Goal: Task Accomplishment & Management: Manage account settings

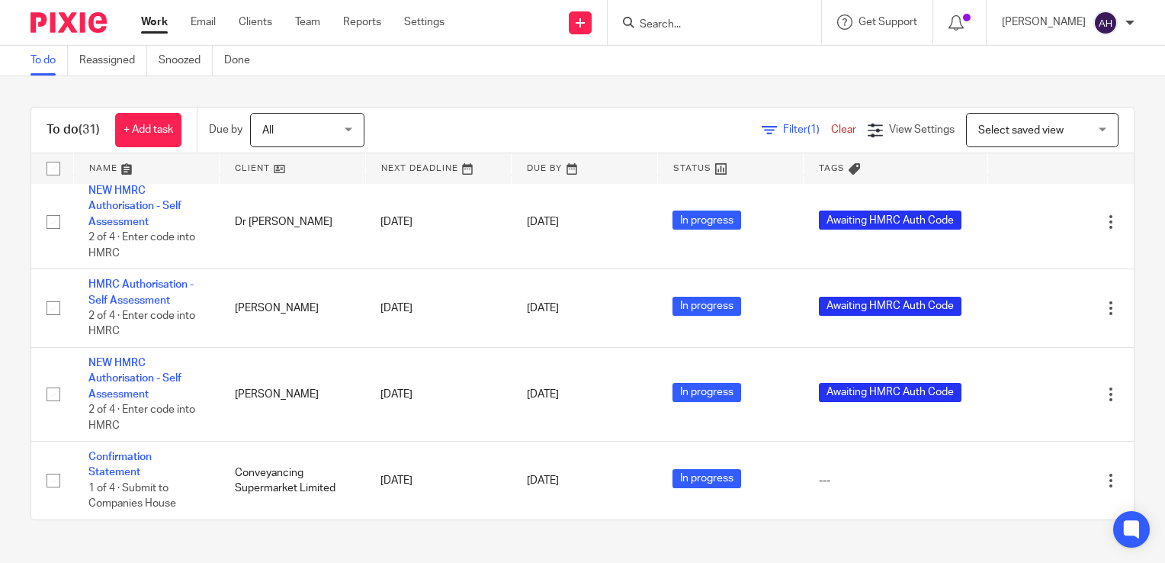
scroll to position [2545, 0]
click at [681, 23] on input "Search" at bounding box center [706, 25] width 137 height 14
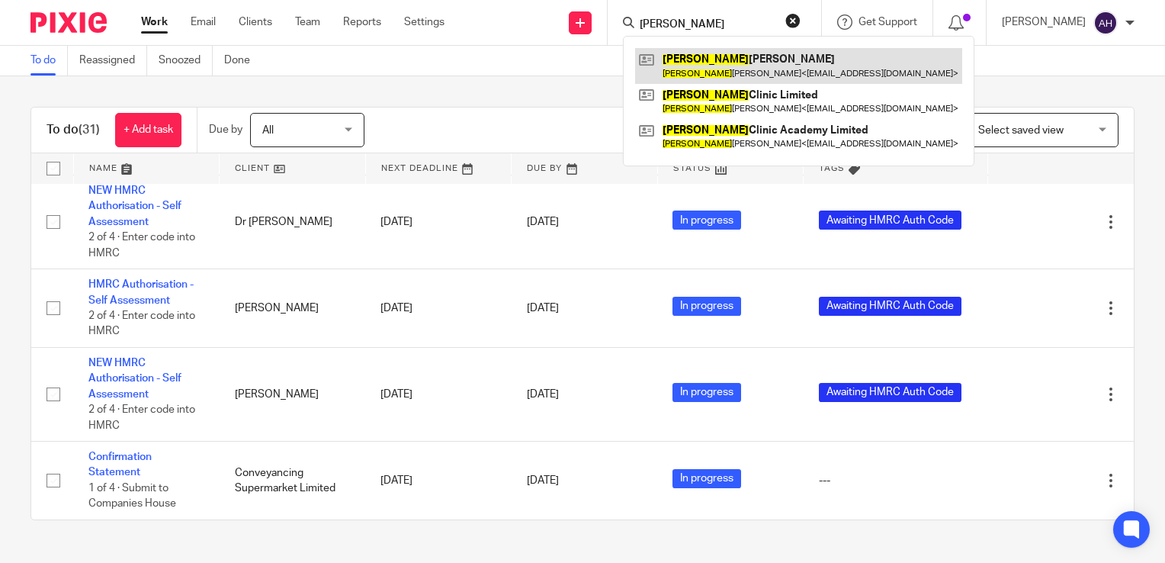
type input "olivia"
click at [731, 63] on link at bounding box center [798, 65] width 327 height 35
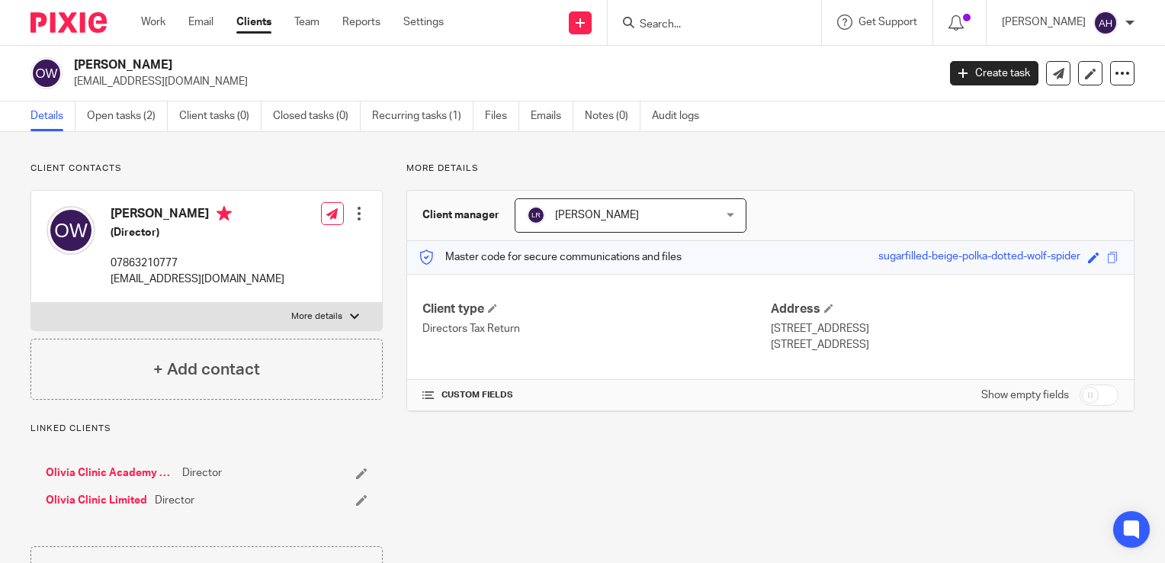
click at [130, 470] on link "Olivia Clinic Academy Limited" at bounding box center [110, 472] width 129 height 15
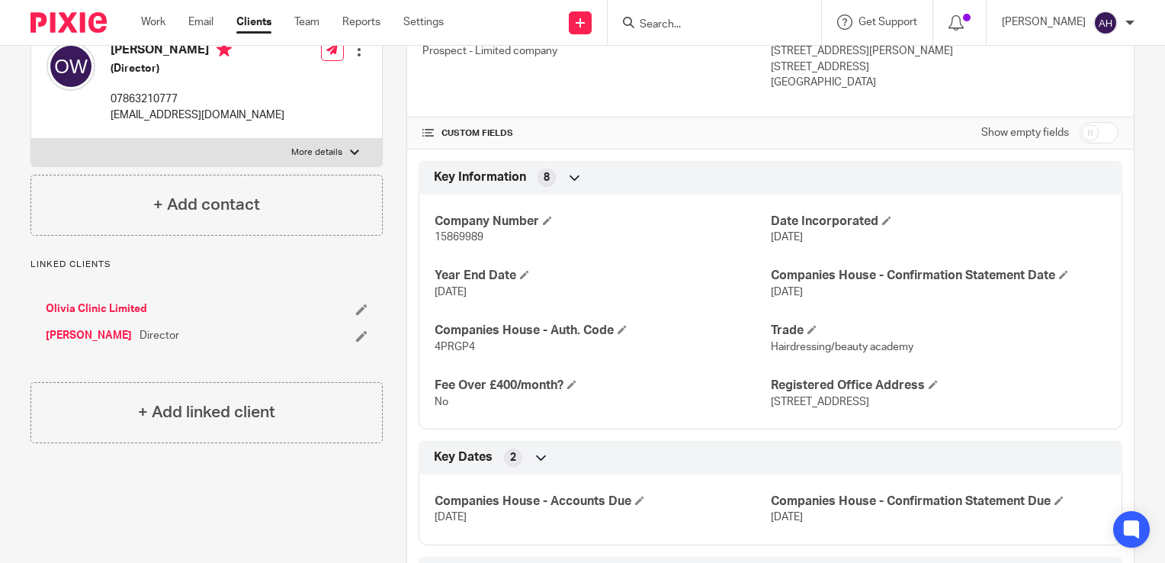
scroll to position [346, 0]
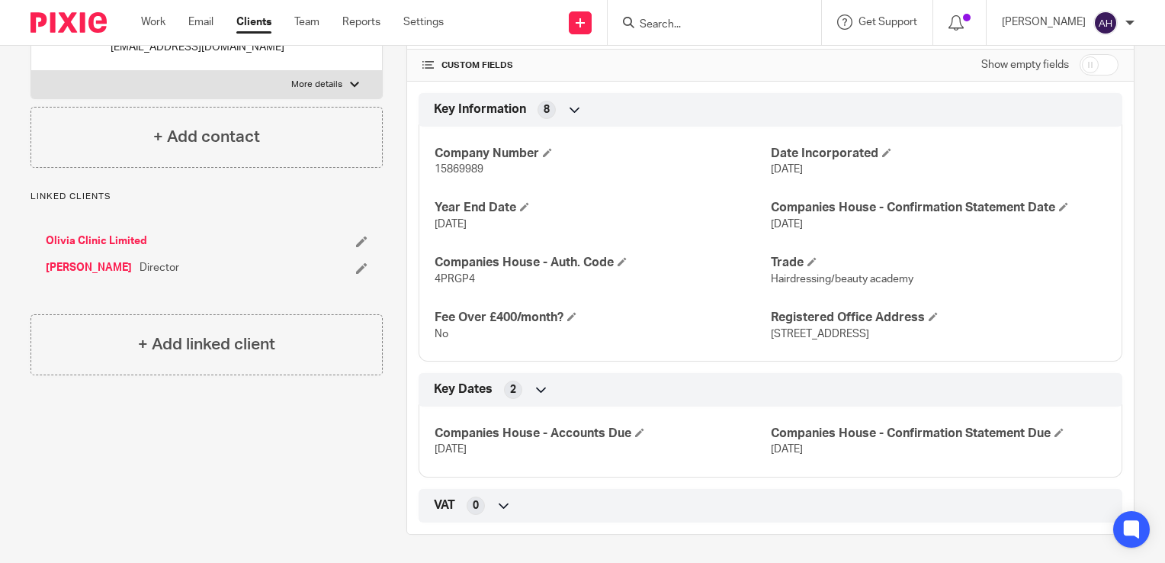
click at [123, 249] on link "Olivia Clinic Limited" at bounding box center [96, 240] width 101 height 15
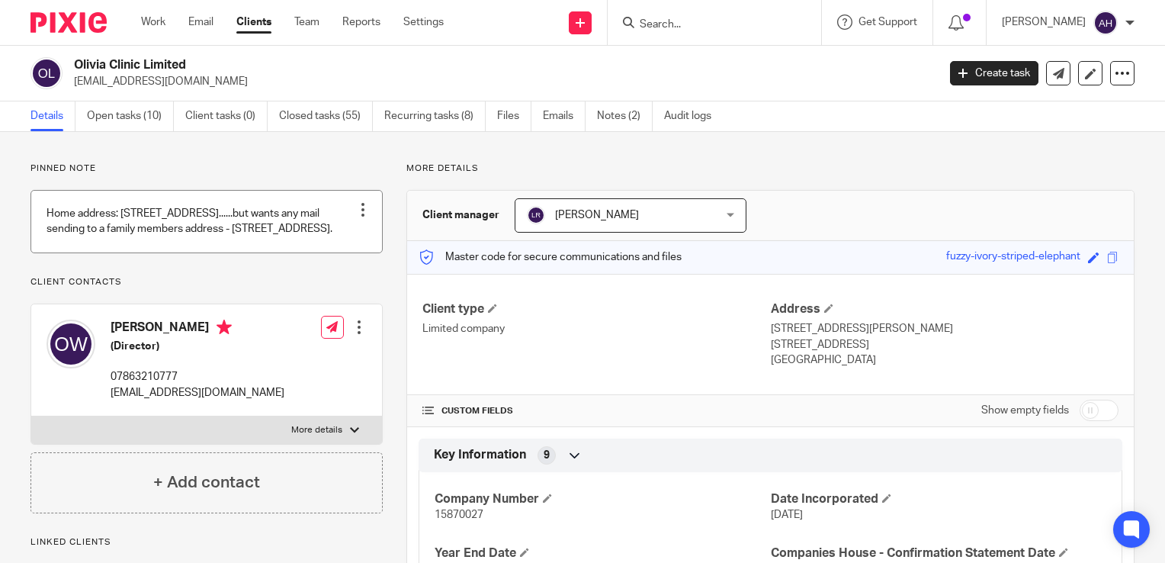
click at [58, 230] on link at bounding box center [206, 222] width 351 height 62
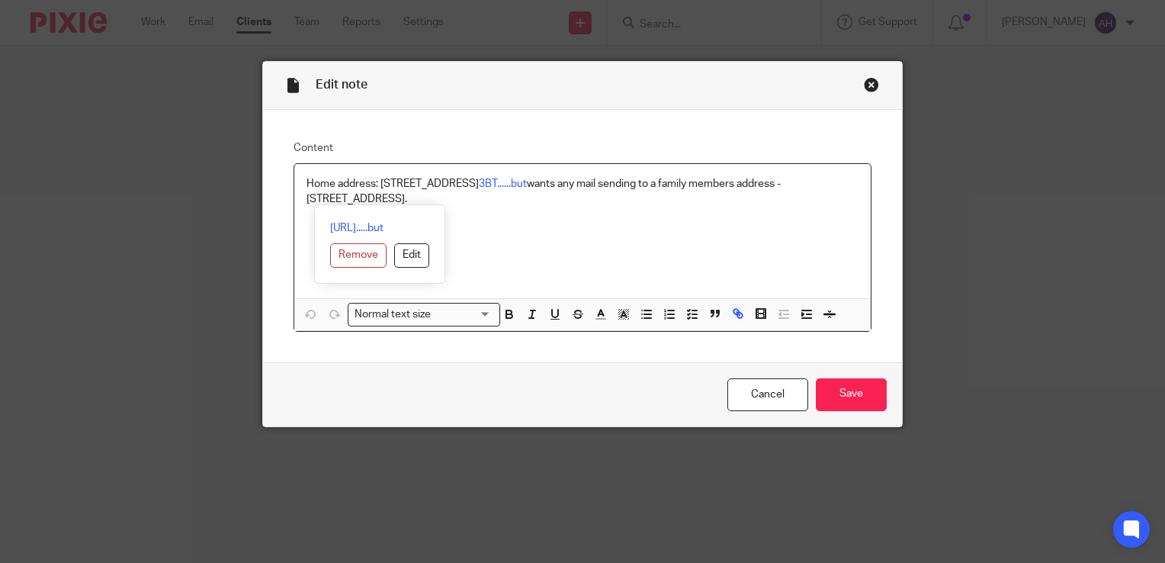
drag, startPoint x: 296, startPoint y: 179, endPoint x: 452, endPoint y: 206, distance: 157.9
click at [452, 206] on div "Home address: [STREET_ADDRESS]......but wants any mail sending to a family memb…" at bounding box center [582, 231] width 577 height 134
copy p "Home address: [STREET_ADDRESS]......but wants any mail sending to a family memb…"
click at [878, 395] on input "Save" at bounding box center [851, 394] width 71 height 33
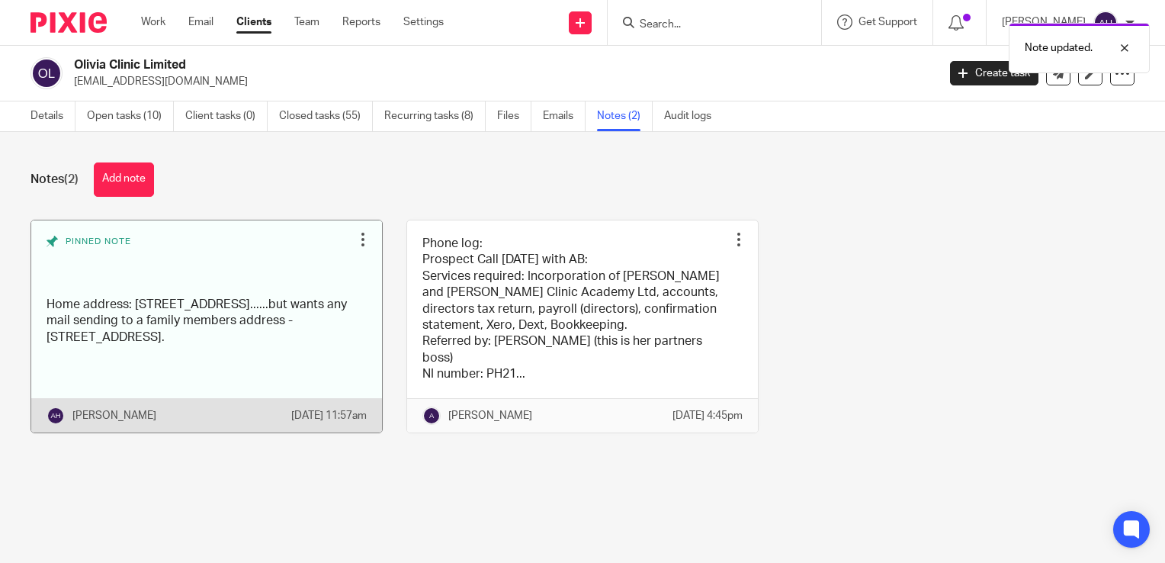
click at [355, 240] on div at bounding box center [362, 239] width 15 height 15
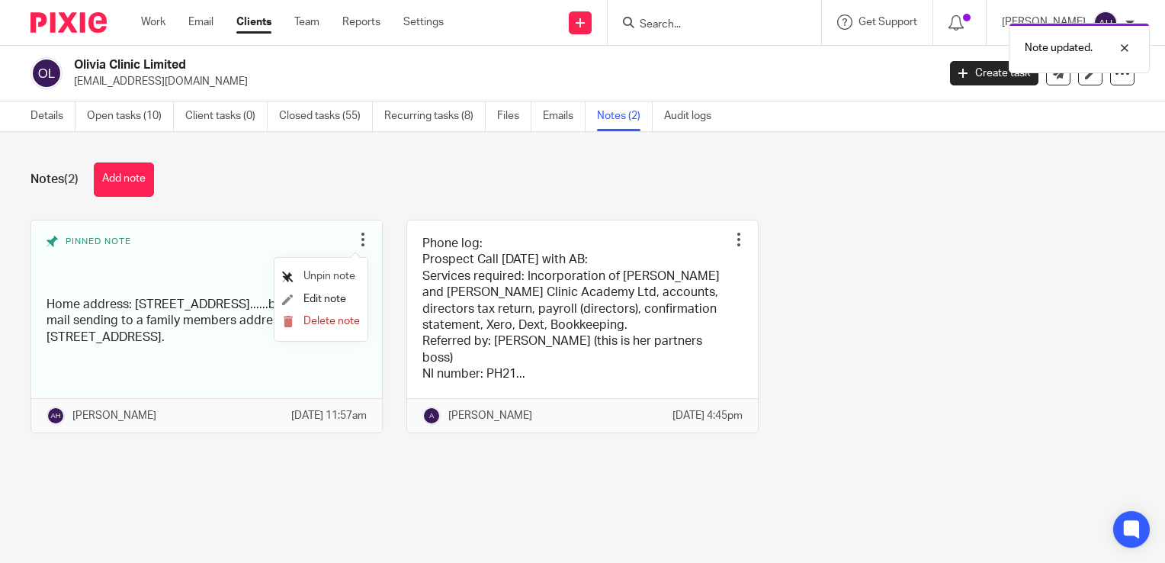
click at [337, 275] on span "Unpin note" at bounding box center [330, 276] width 52 height 11
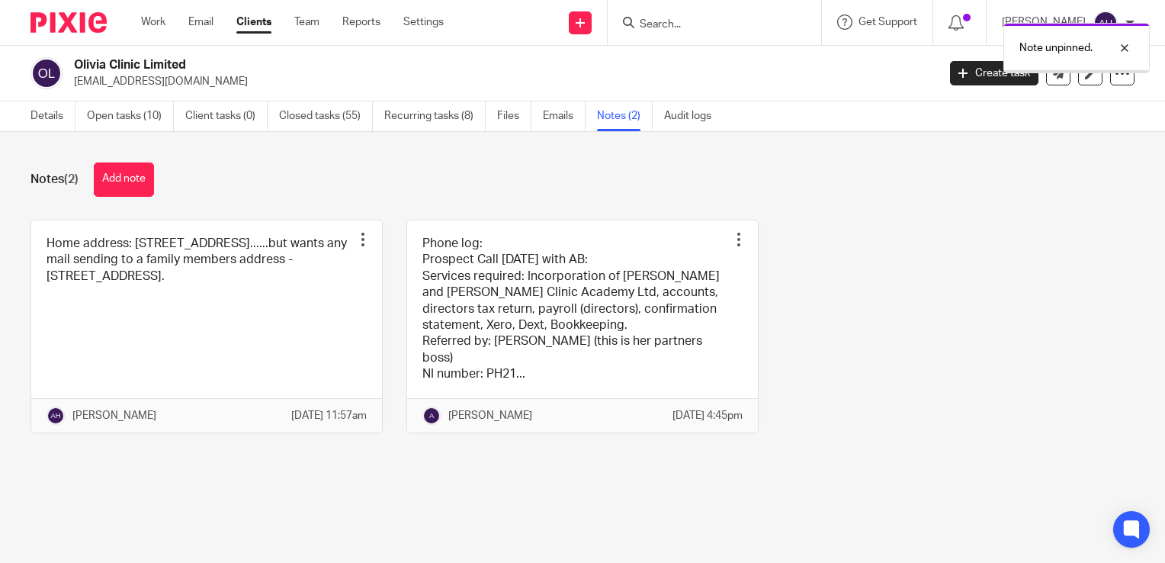
click at [42, 114] on link "Details" at bounding box center [53, 116] width 45 height 30
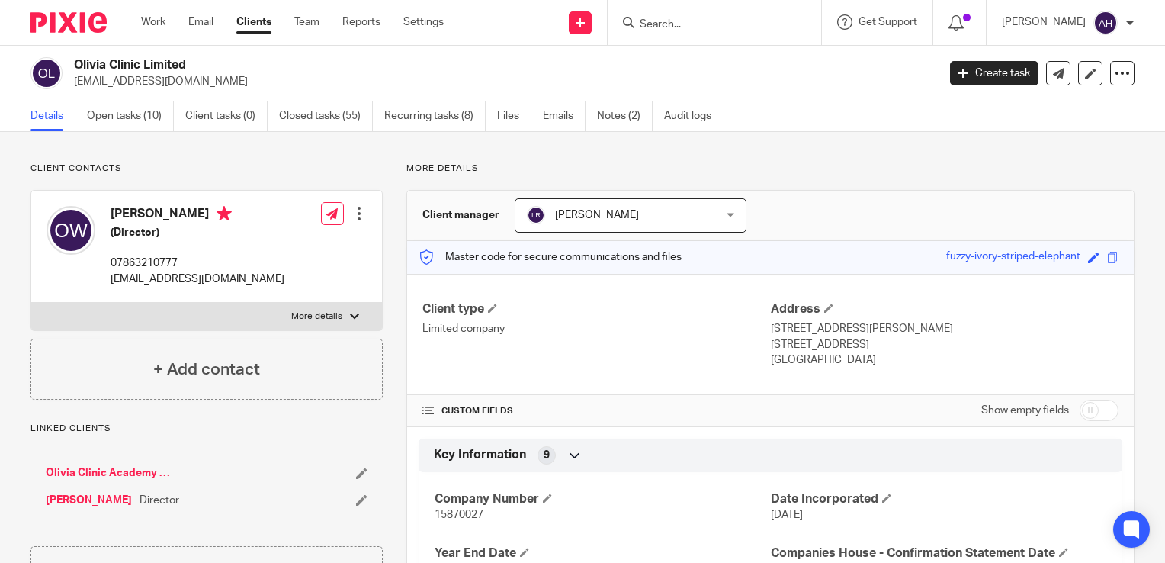
click at [88, 499] on link "[PERSON_NAME]" at bounding box center [89, 500] width 86 height 15
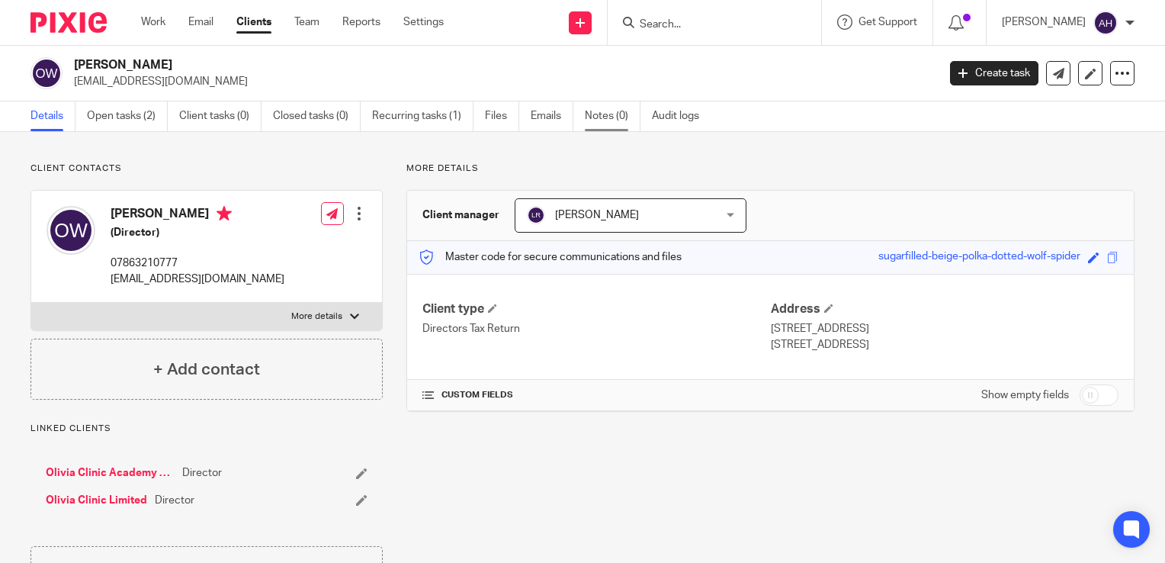
click at [606, 114] on link "Notes (0)" at bounding box center [613, 116] width 56 height 30
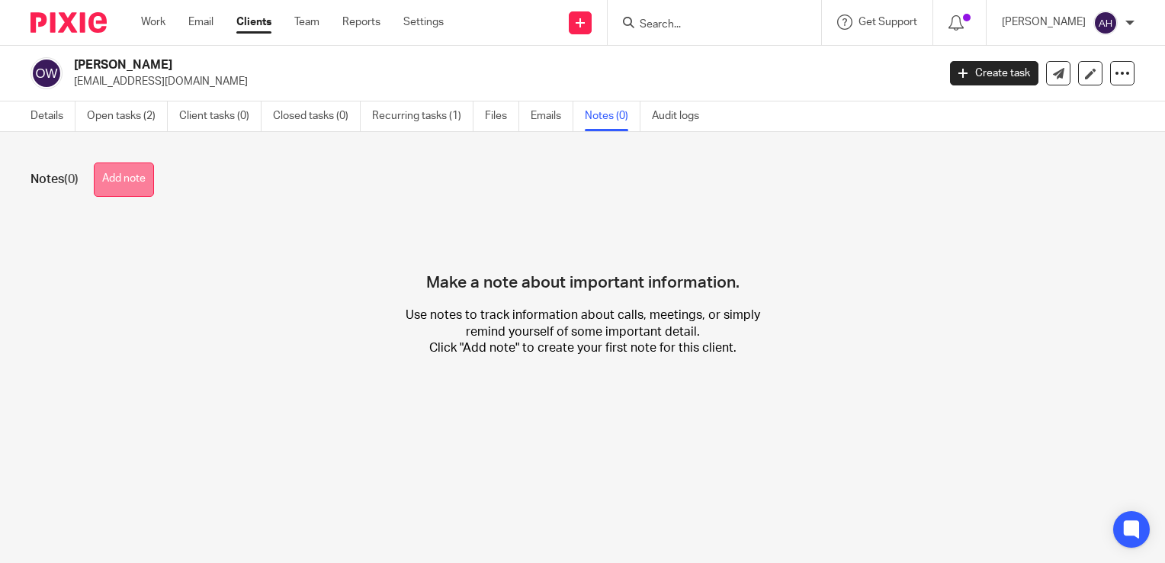
click at [133, 176] on button "Add note" at bounding box center [124, 179] width 60 height 34
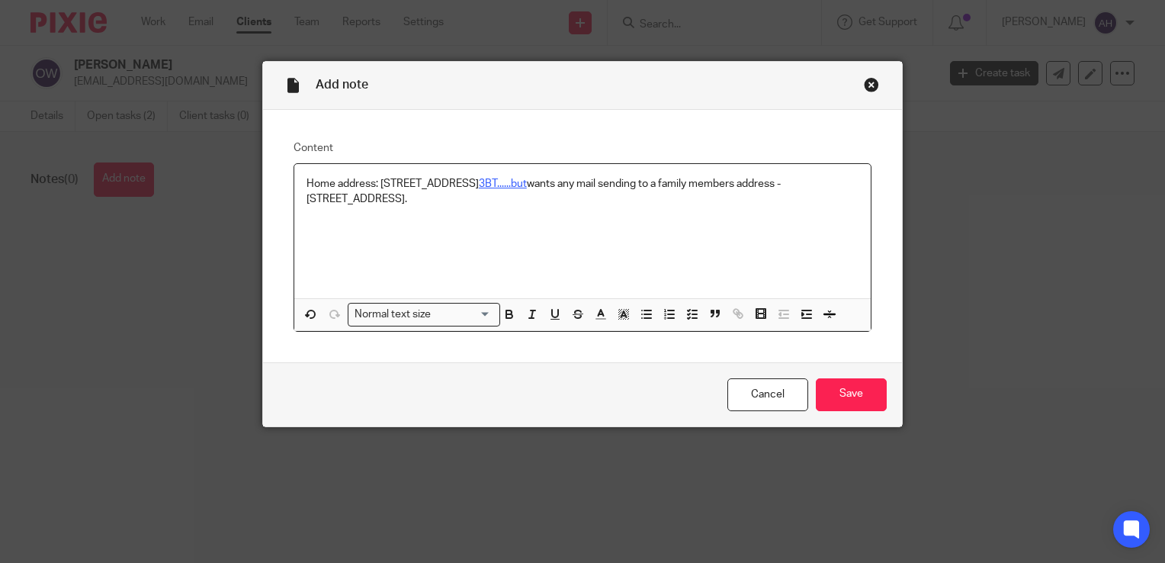
click at [527, 182] on link "3BT......but" at bounding box center [503, 183] width 48 height 11
click at [837, 398] on input "Save" at bounding box center [851, 394] width 71 height 33
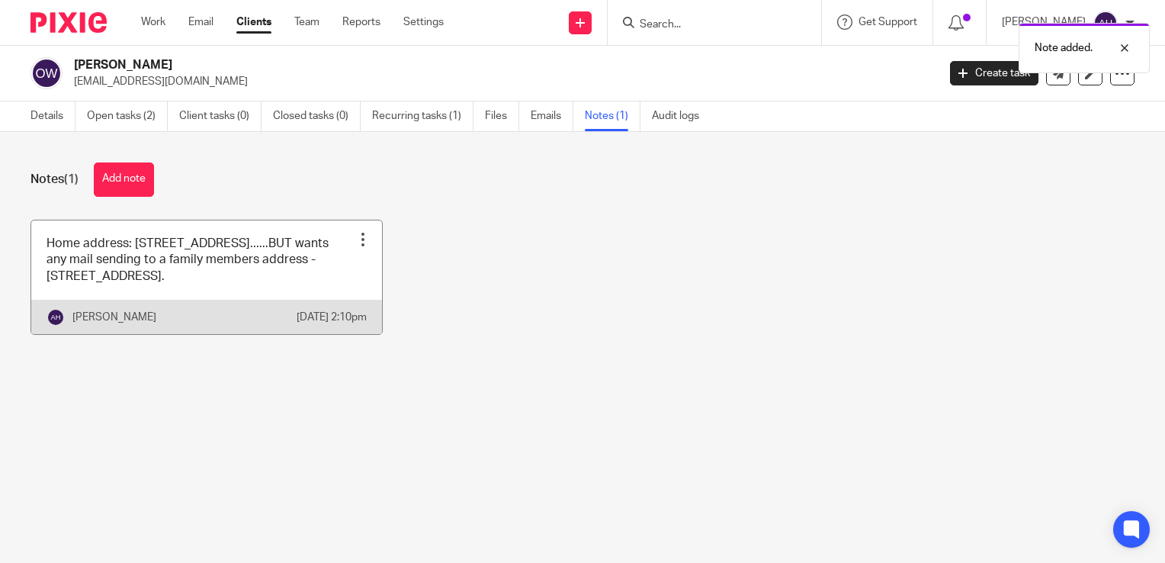
click at [355, 240] on div at bounding box center [362, 239] width 15 height 15
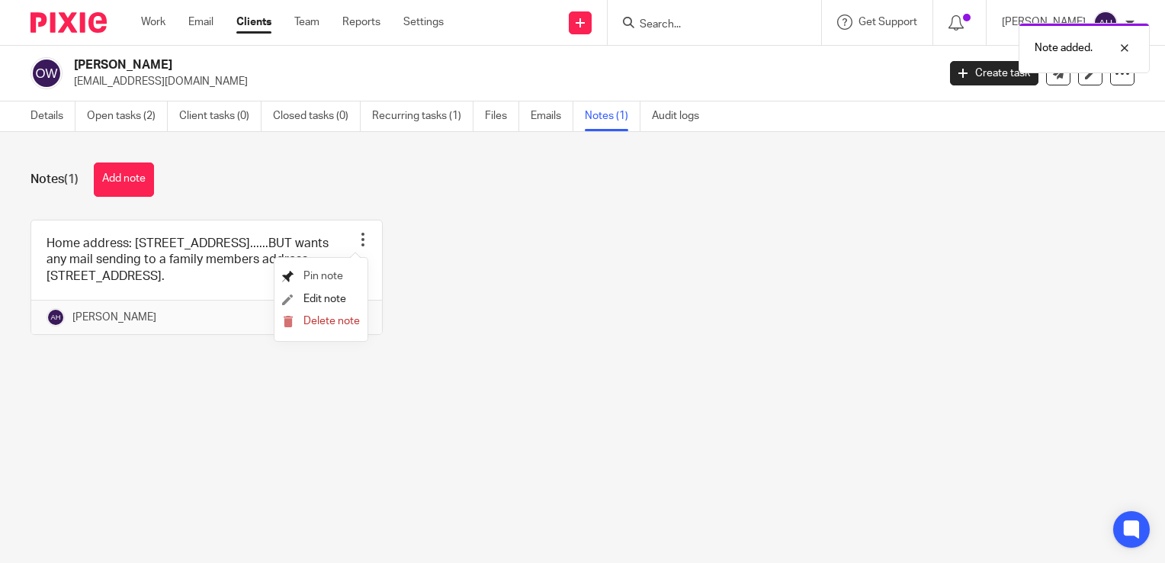
click at [326, 276] on span "Pin note" at bounding box center [324, 276] width 40 height 11
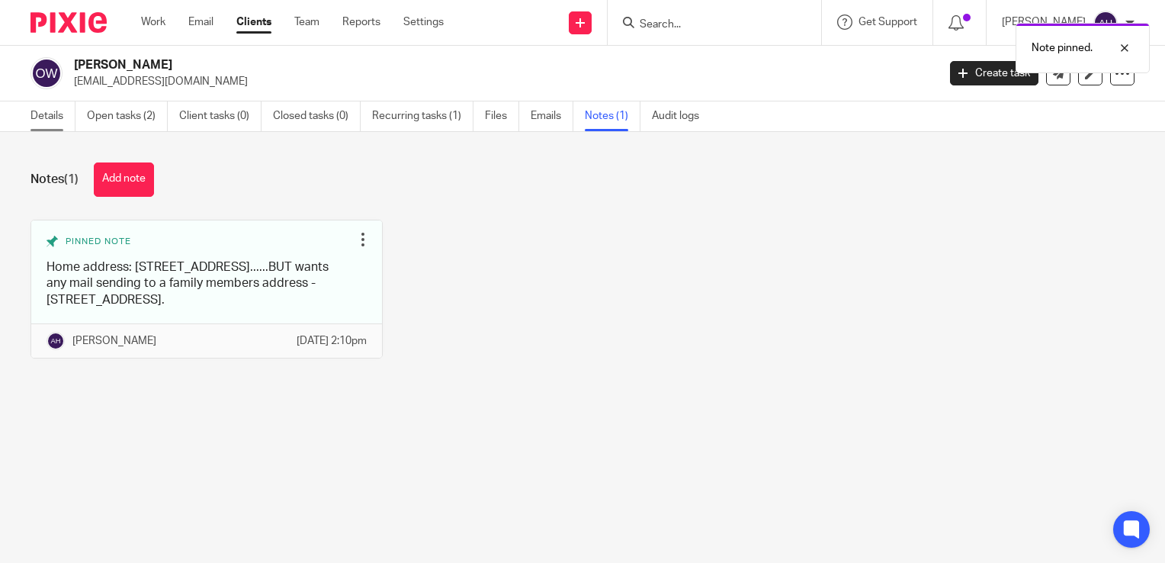
click at [47, 114] on link "Details" at bounding box center [53, 116] width 45 height 30
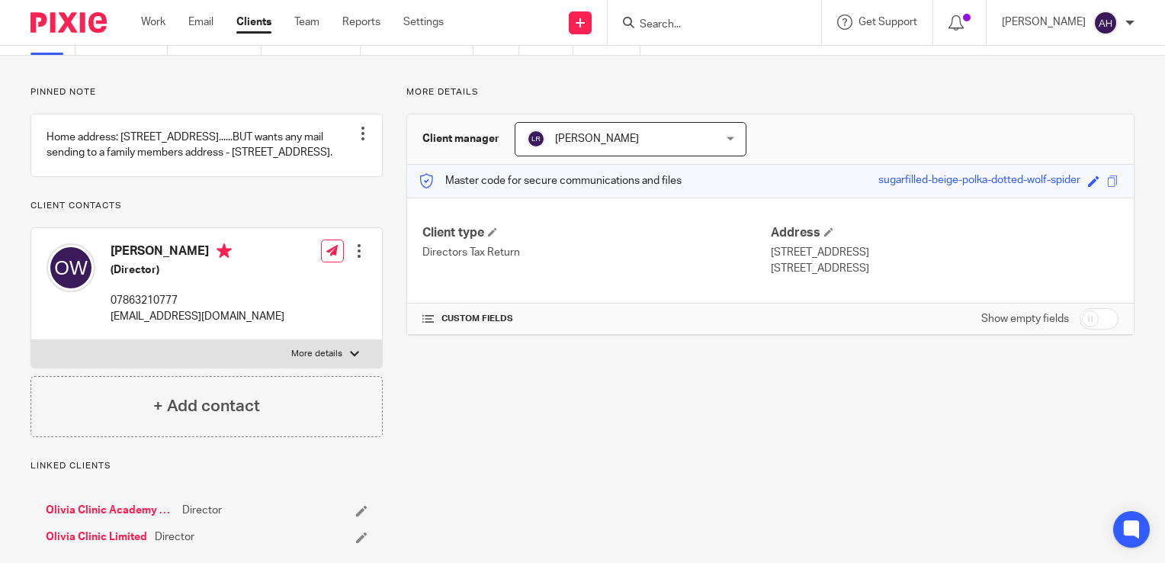
scroll to position [153, 0]
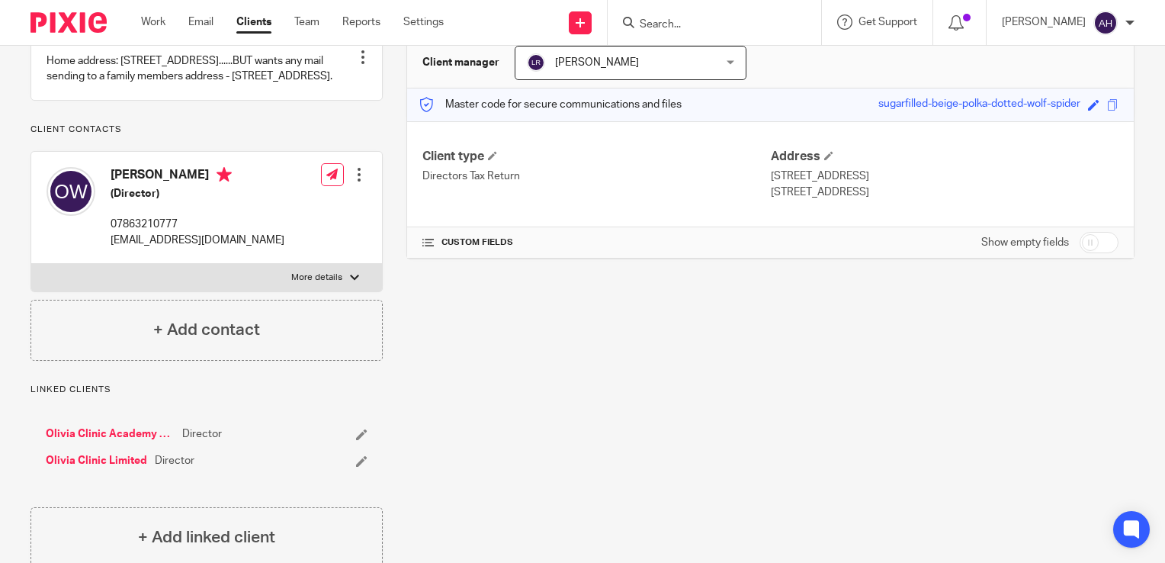
click at [350, 282] on div at bounding box center [354, 277] width 9 height 9
click at [31, 264] on input "More details" at bounding box center [31, 263] width 1 height 1
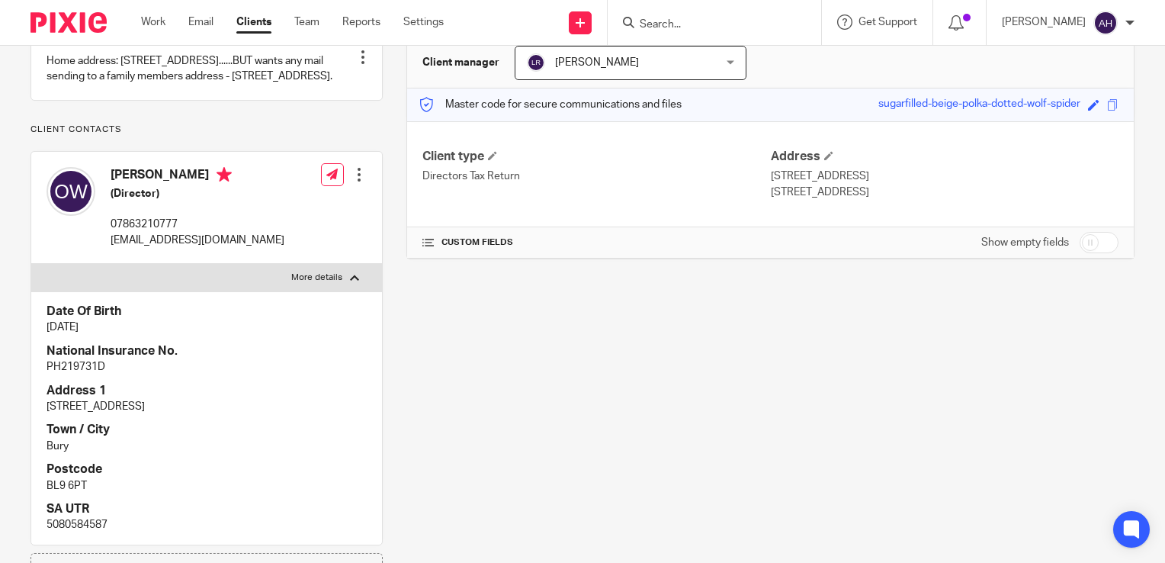
click at [350, 282] on div at bounding box center [354, 277] width 9 height 9
click at [31, 264] on input "More details" at bounding box center [31, 263] width 1 height 1
checkbox input "false"
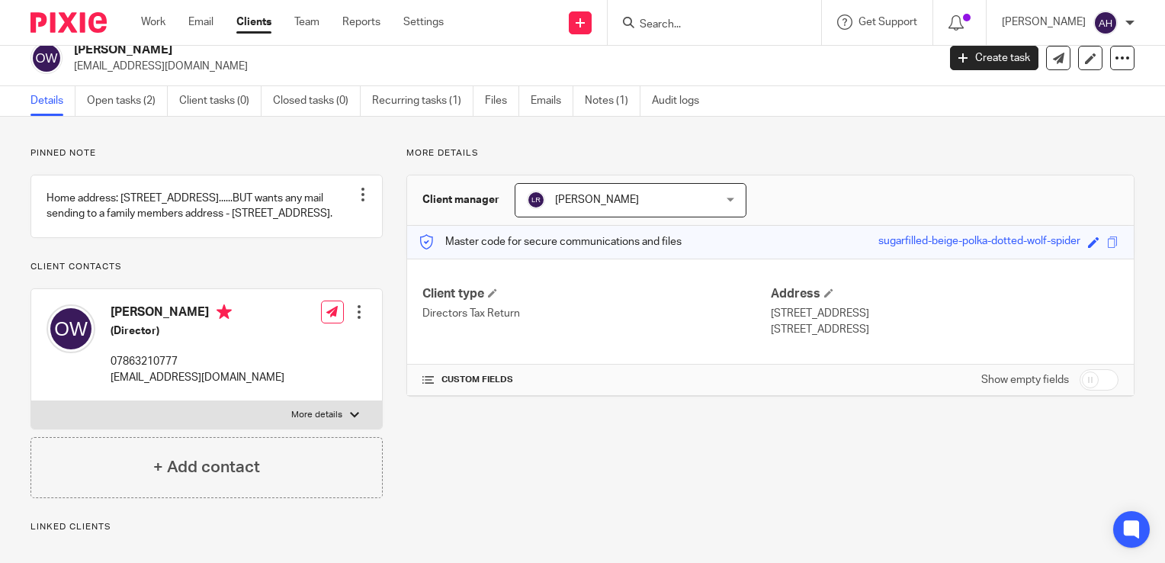
scroll to position [0, 0]
